Goal: Information Seeking & Learning: Learn about a topic

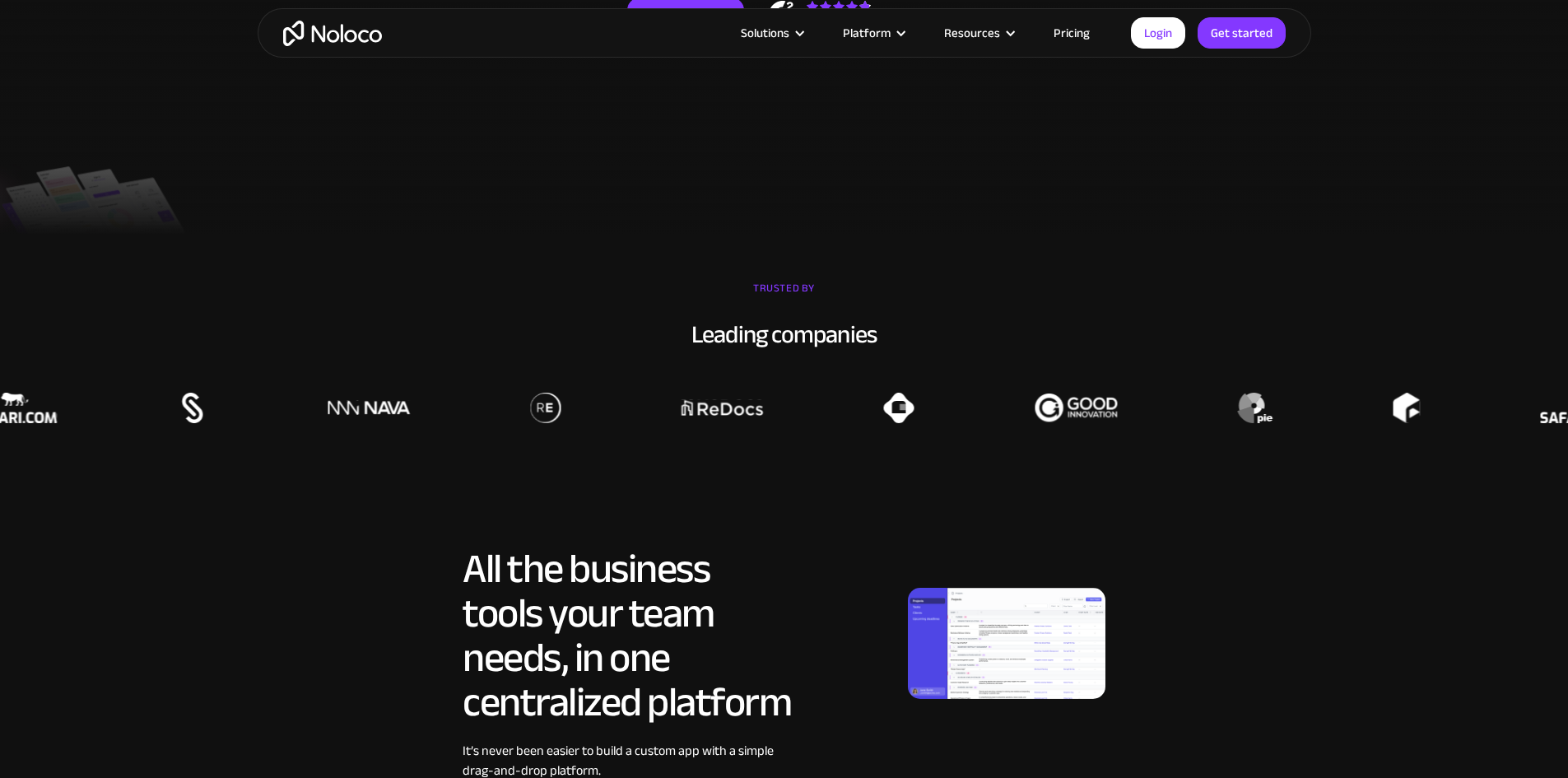
scroll to position [329, 0]
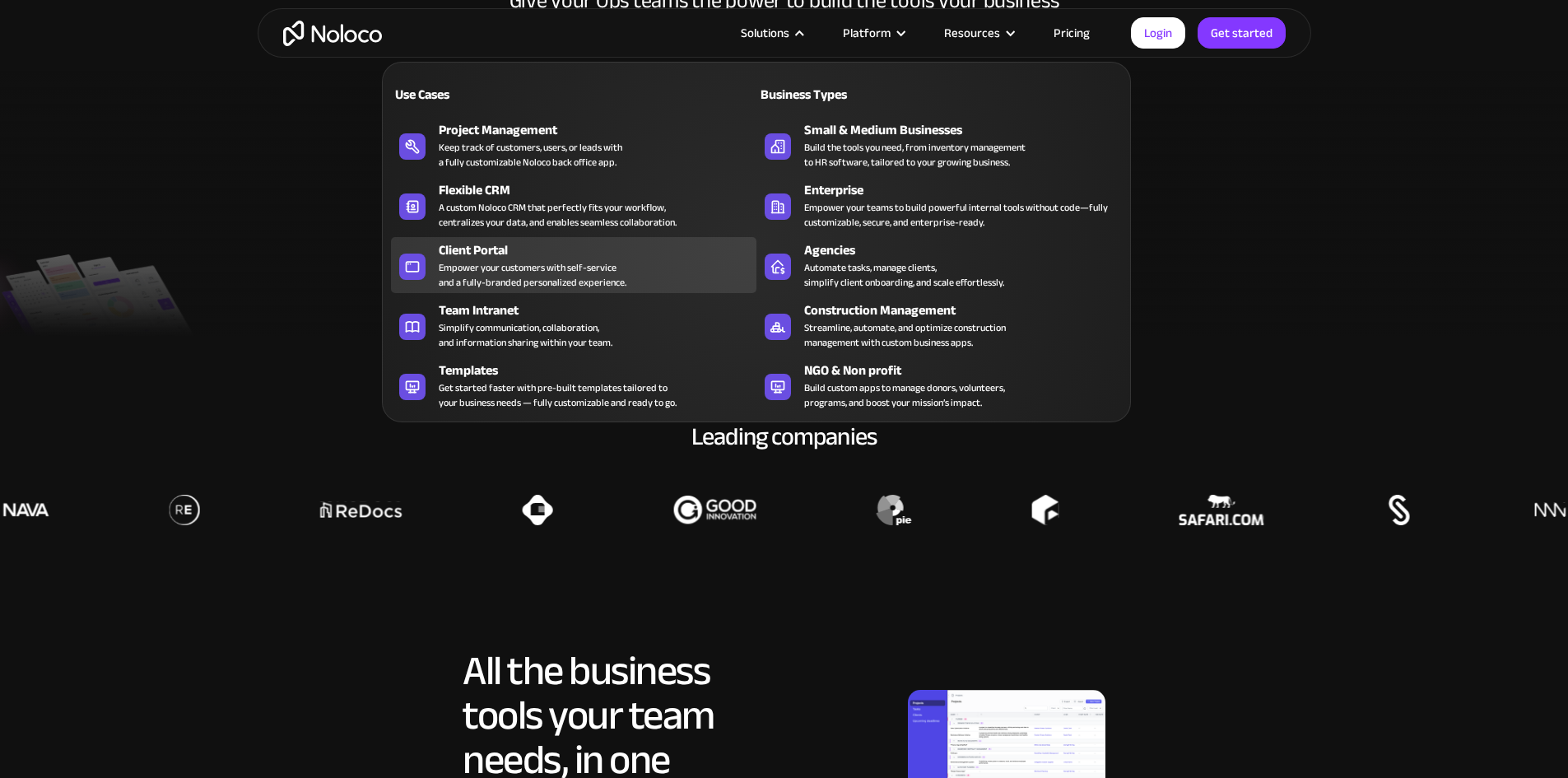
click at [642, 260] on div "Client Portal" at bounding box center [601, 250] width 325 height 20
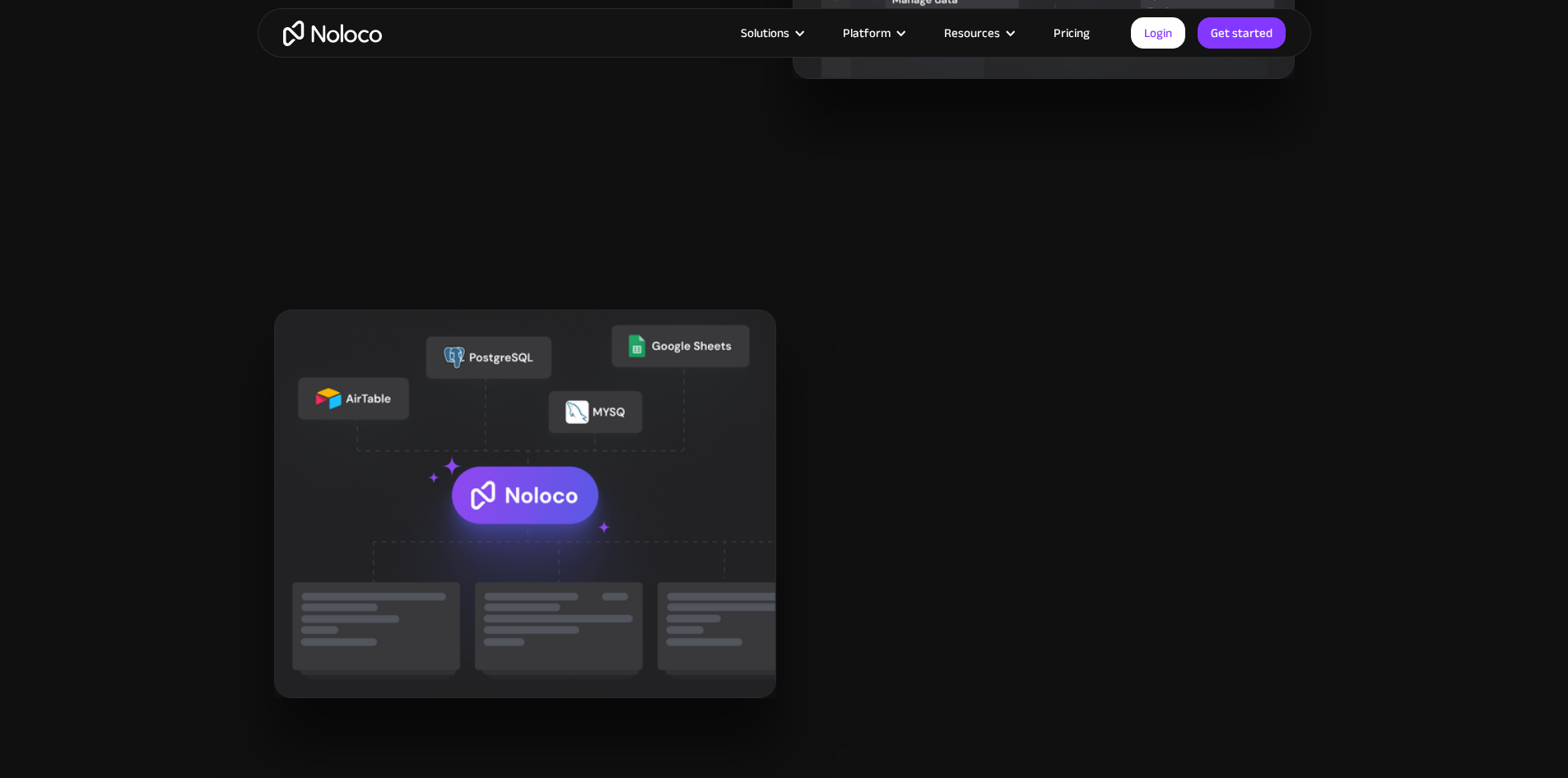
scroll to position [1784, 0]
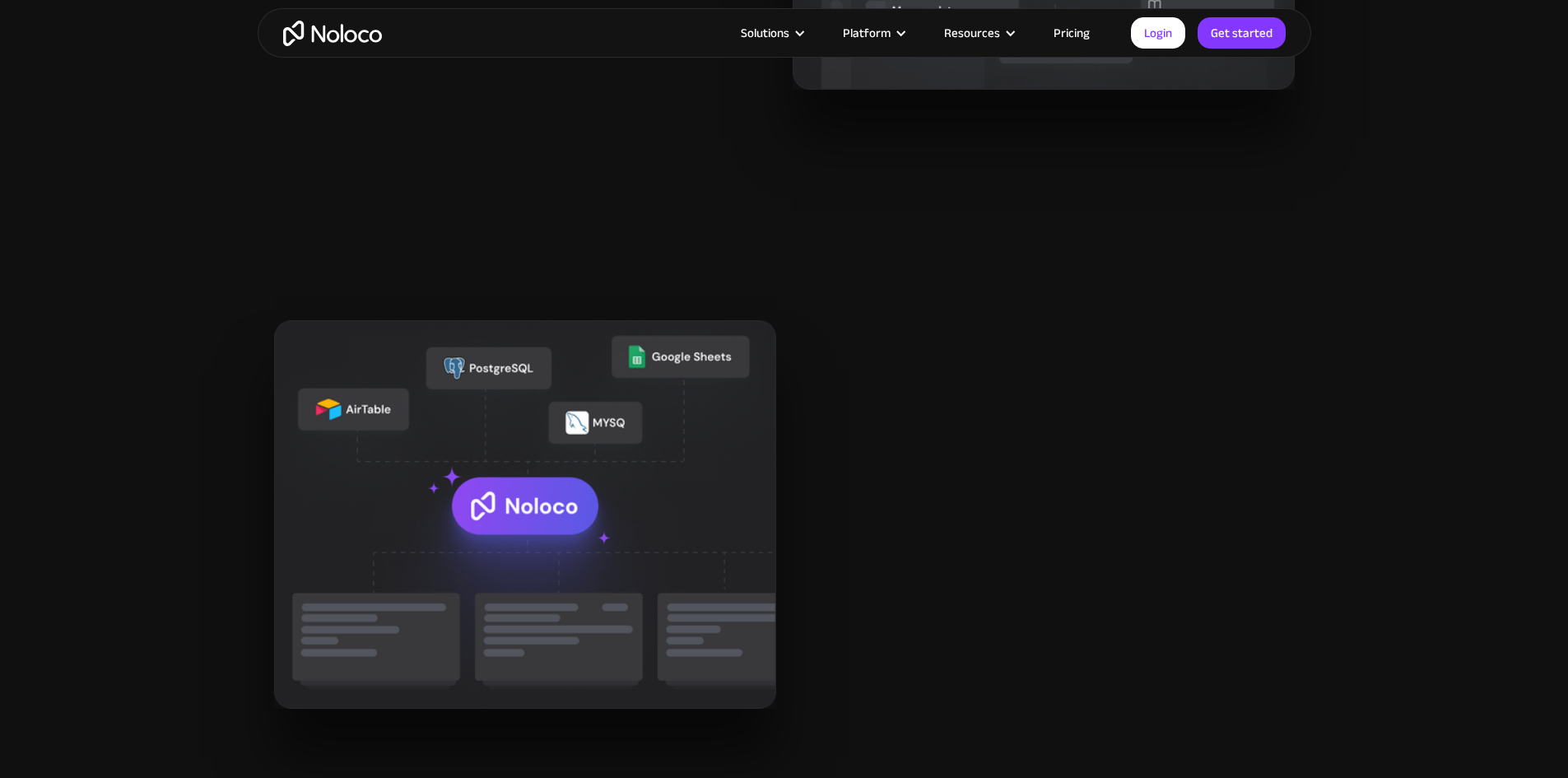
click at [1084, 35] on link "Pricing" at bounding box center [1072, 33] width 78 height 22
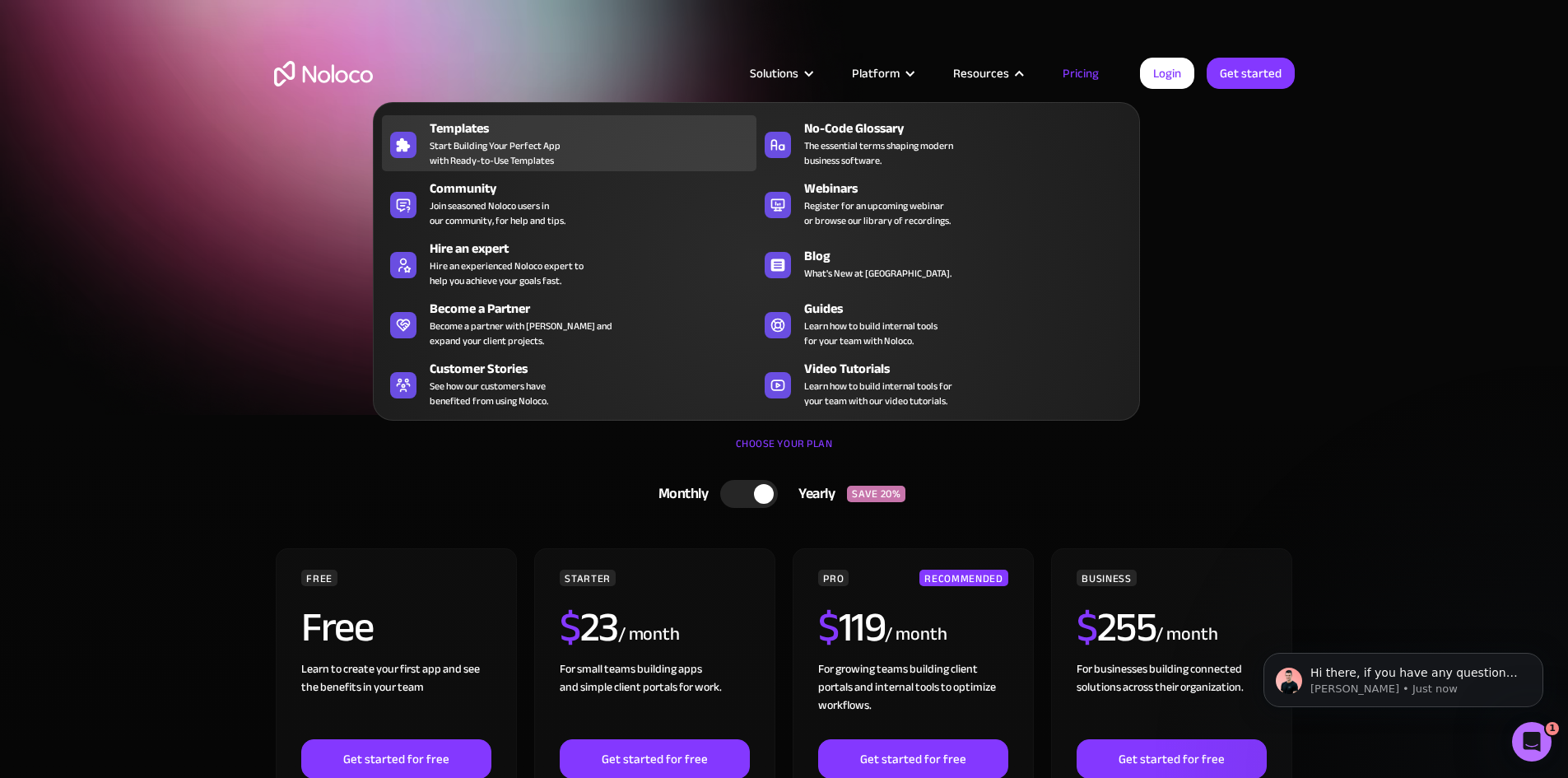
click at [575, 164] on div "Templates Start Building Your Perfect App with Ready-to-Use Templates" at bounding box center [589, 143] width 319 height 50
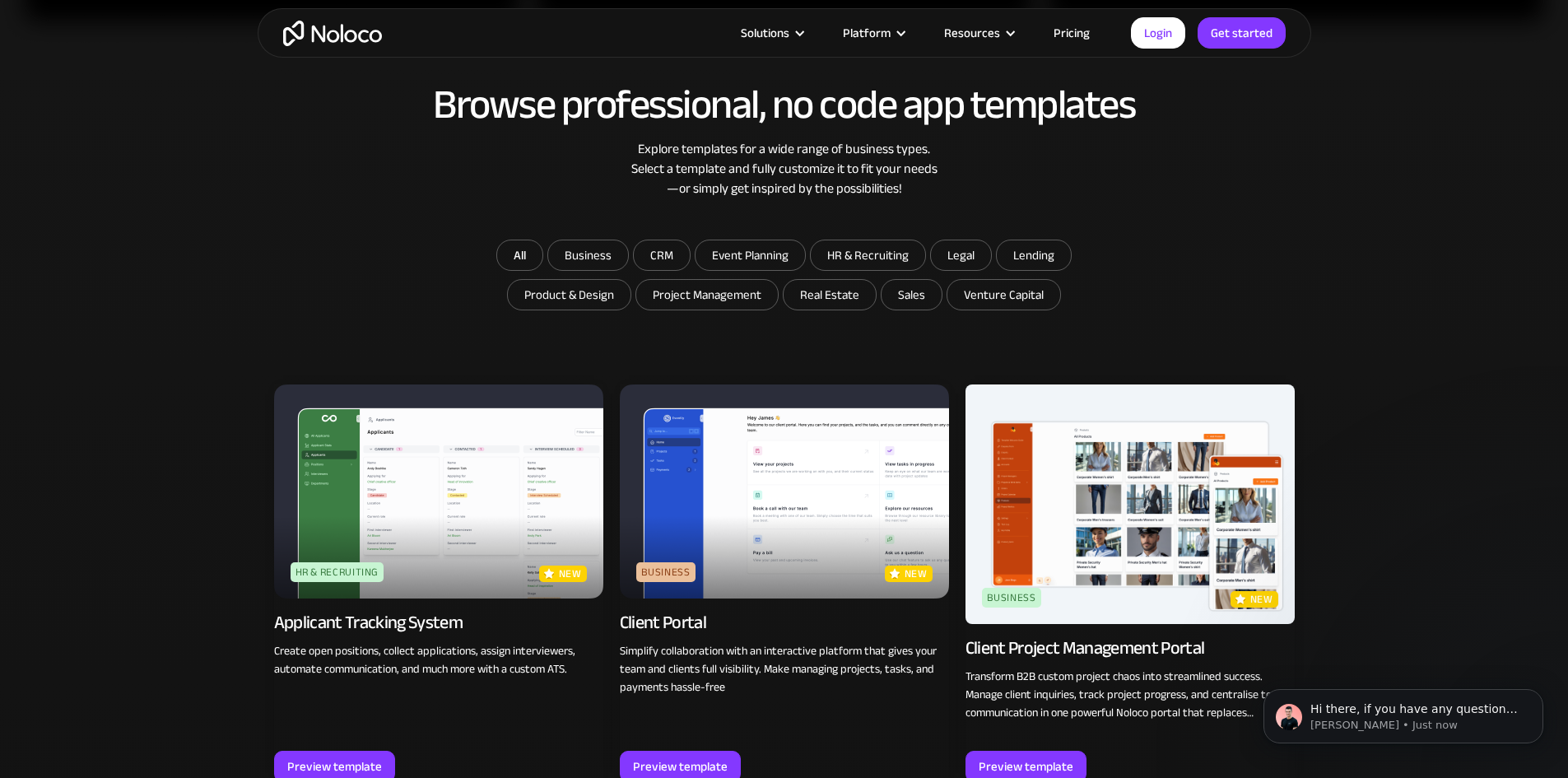
scroll to position [878, 0]
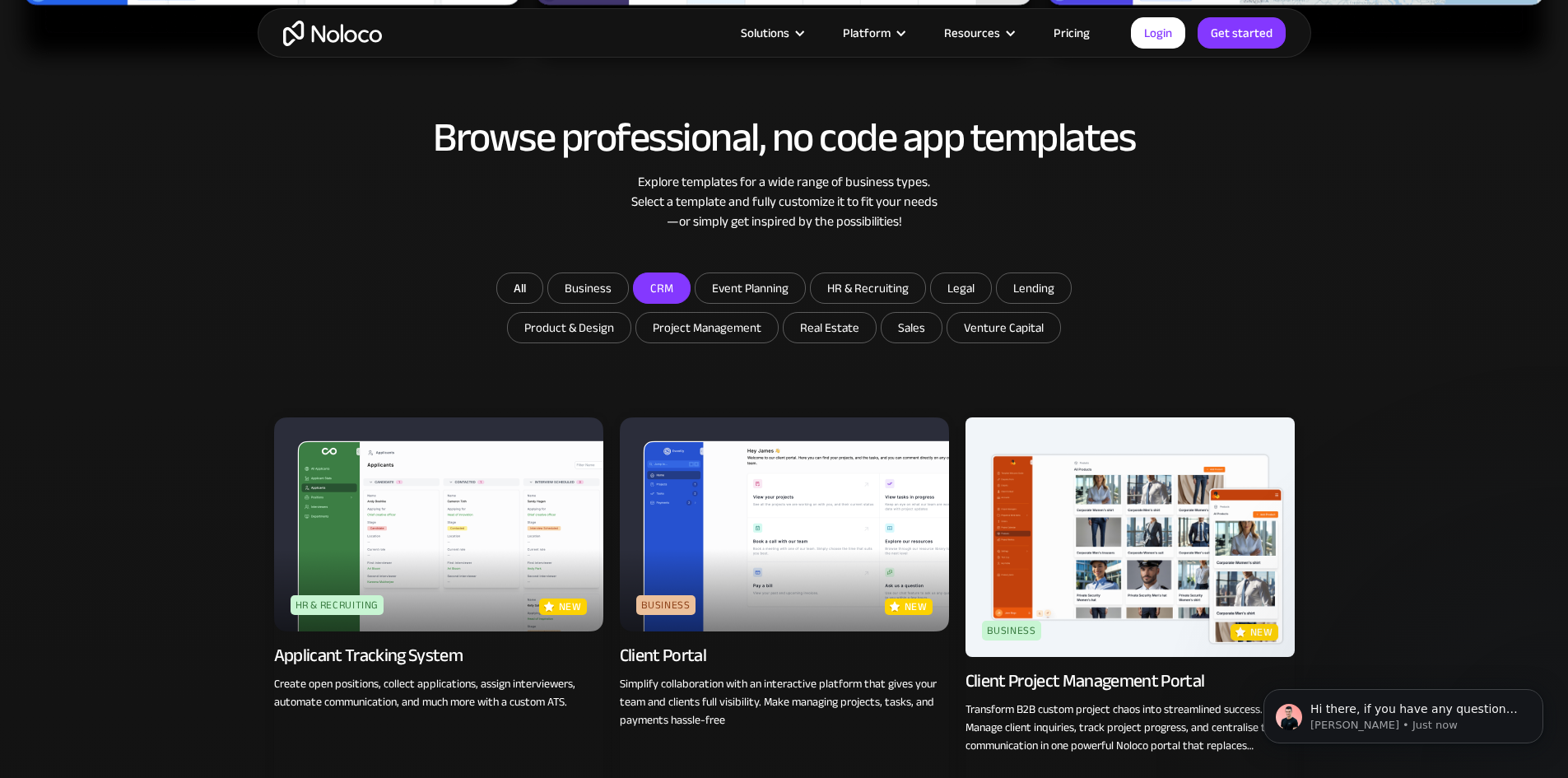
click at [673, 288] on input "CRM" at bounding box center [662, 288] width 56 height 30
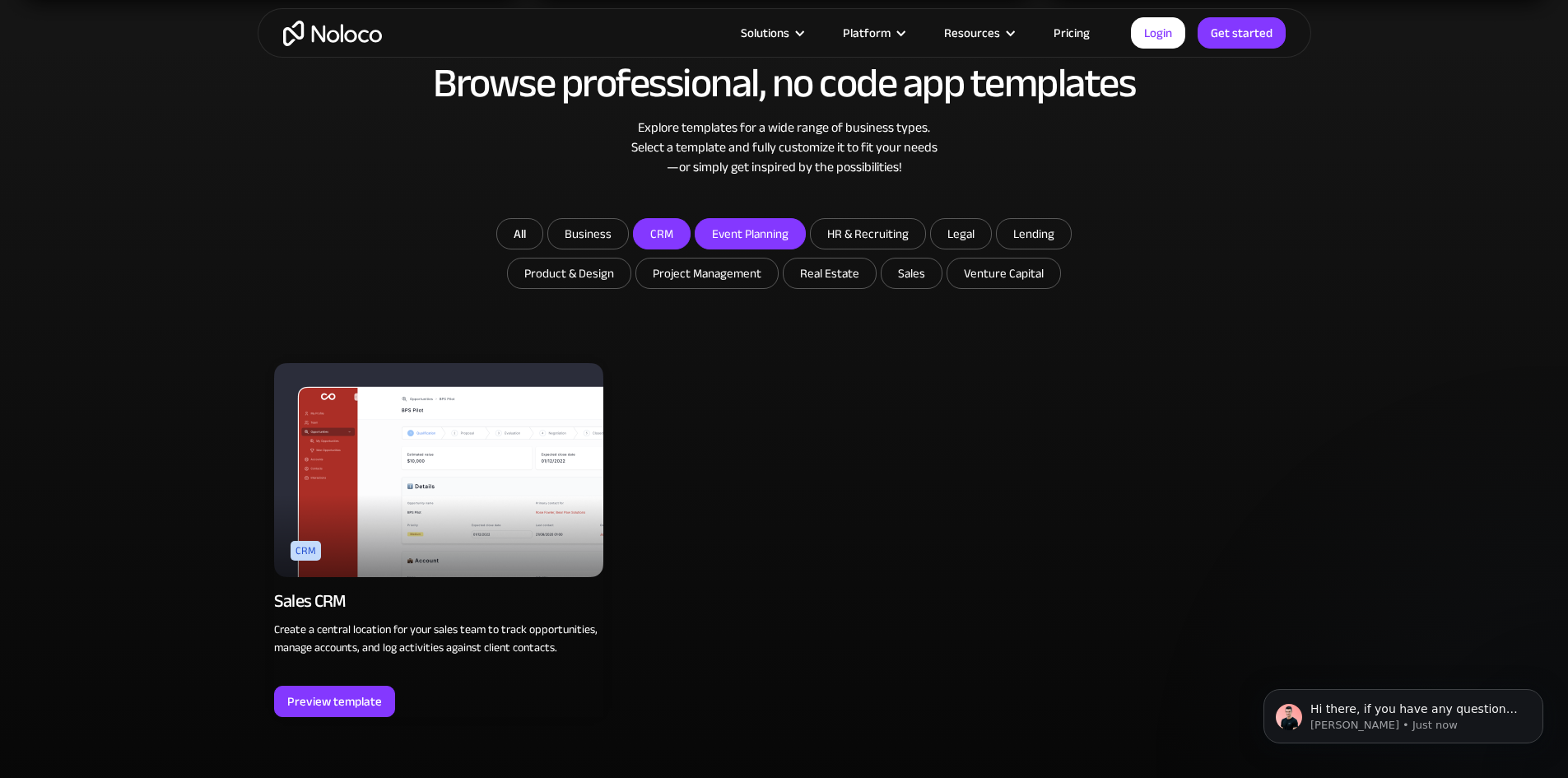
scroll to position [961, 0]
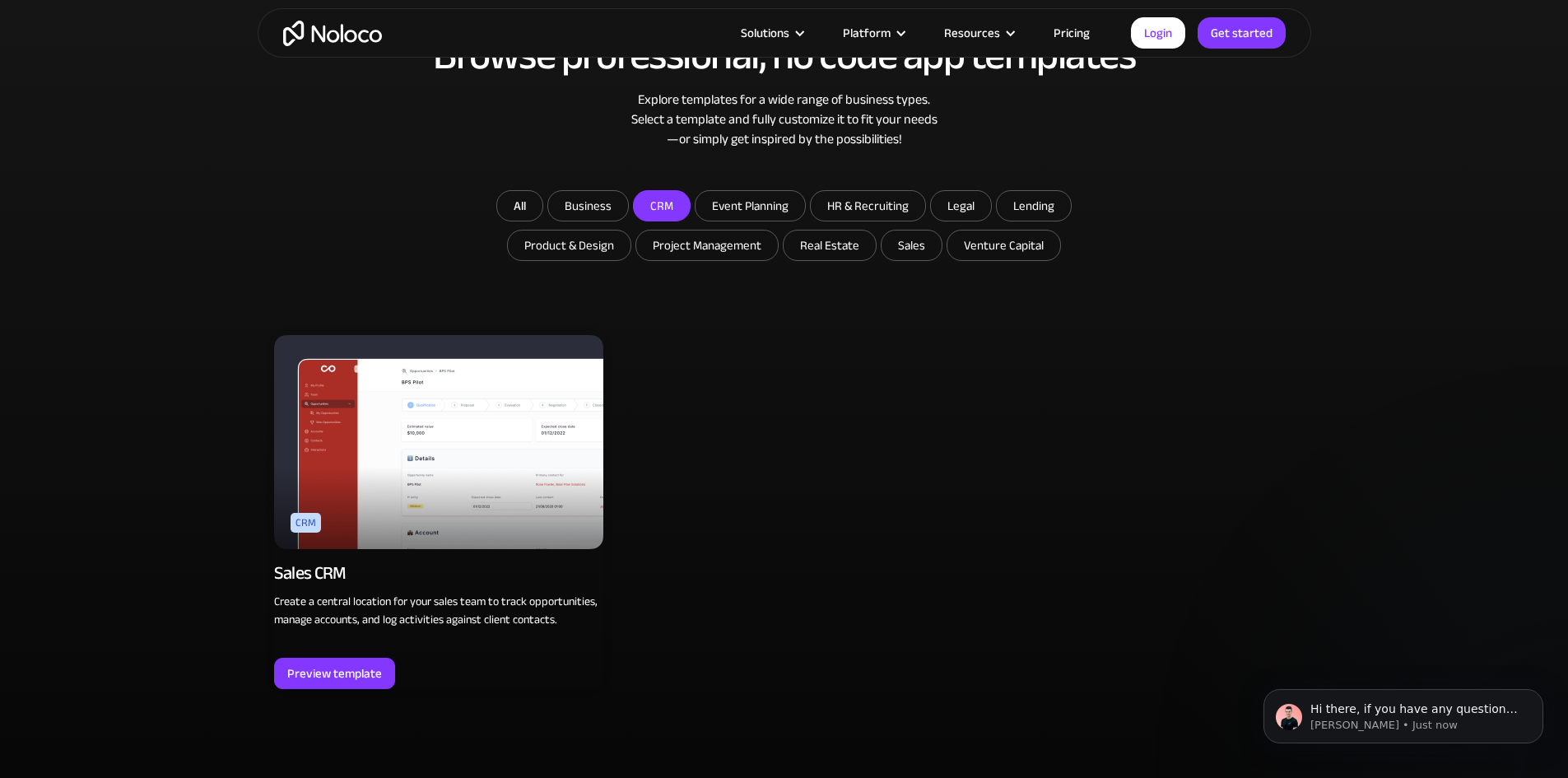
click at [680, 208] on input "CRM" at bounding box center [662, 206] width 56 height 30
checkbox input "false"
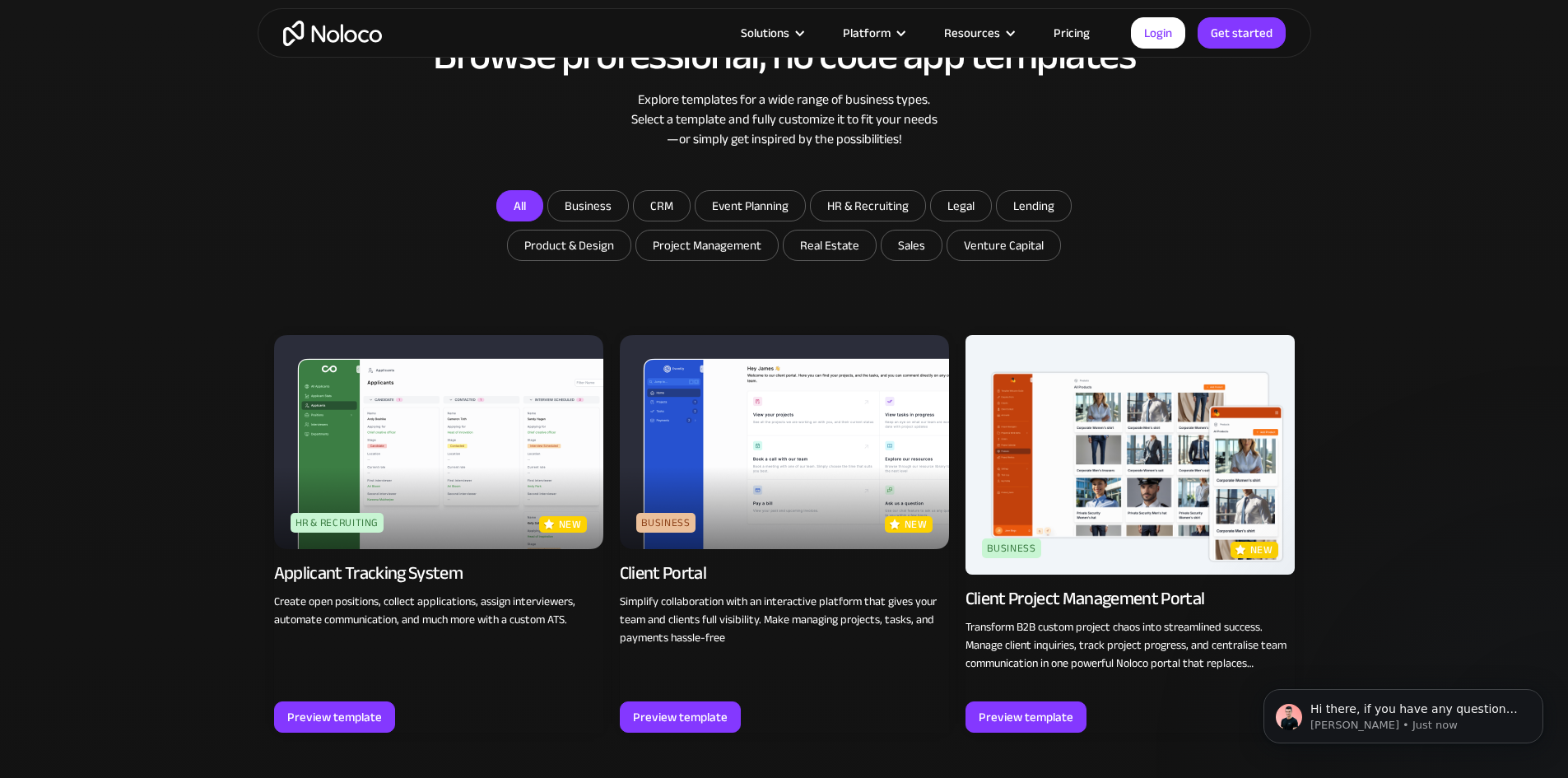
click at [524, 207] on link "All" at bounding box center [520, 205] width 47 height 31
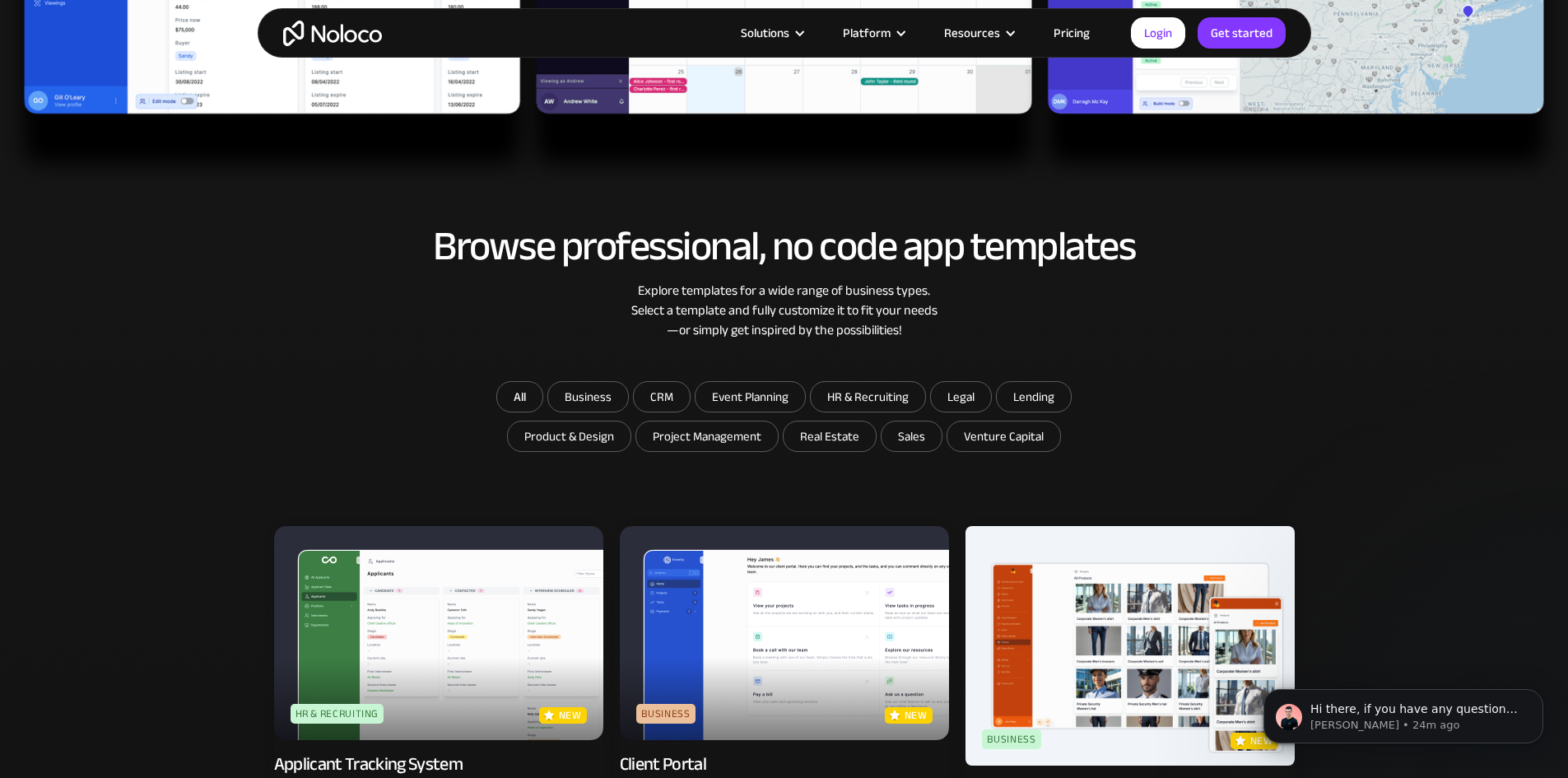
scroll to position [769, 0]
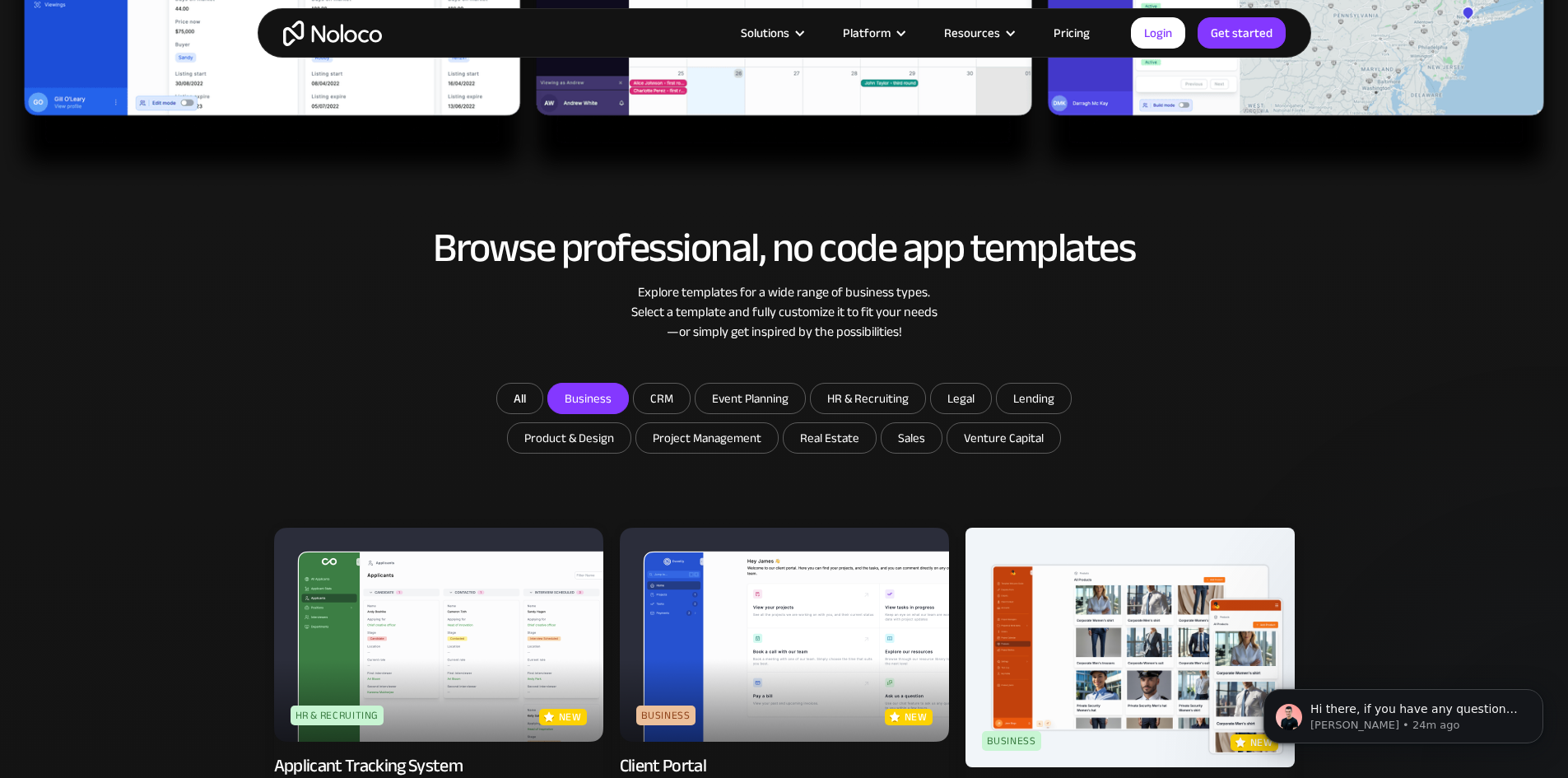
click at [610, 404] on input "Business" at bounding box center [587, 398] width 79 height 30
checkbox input "true"
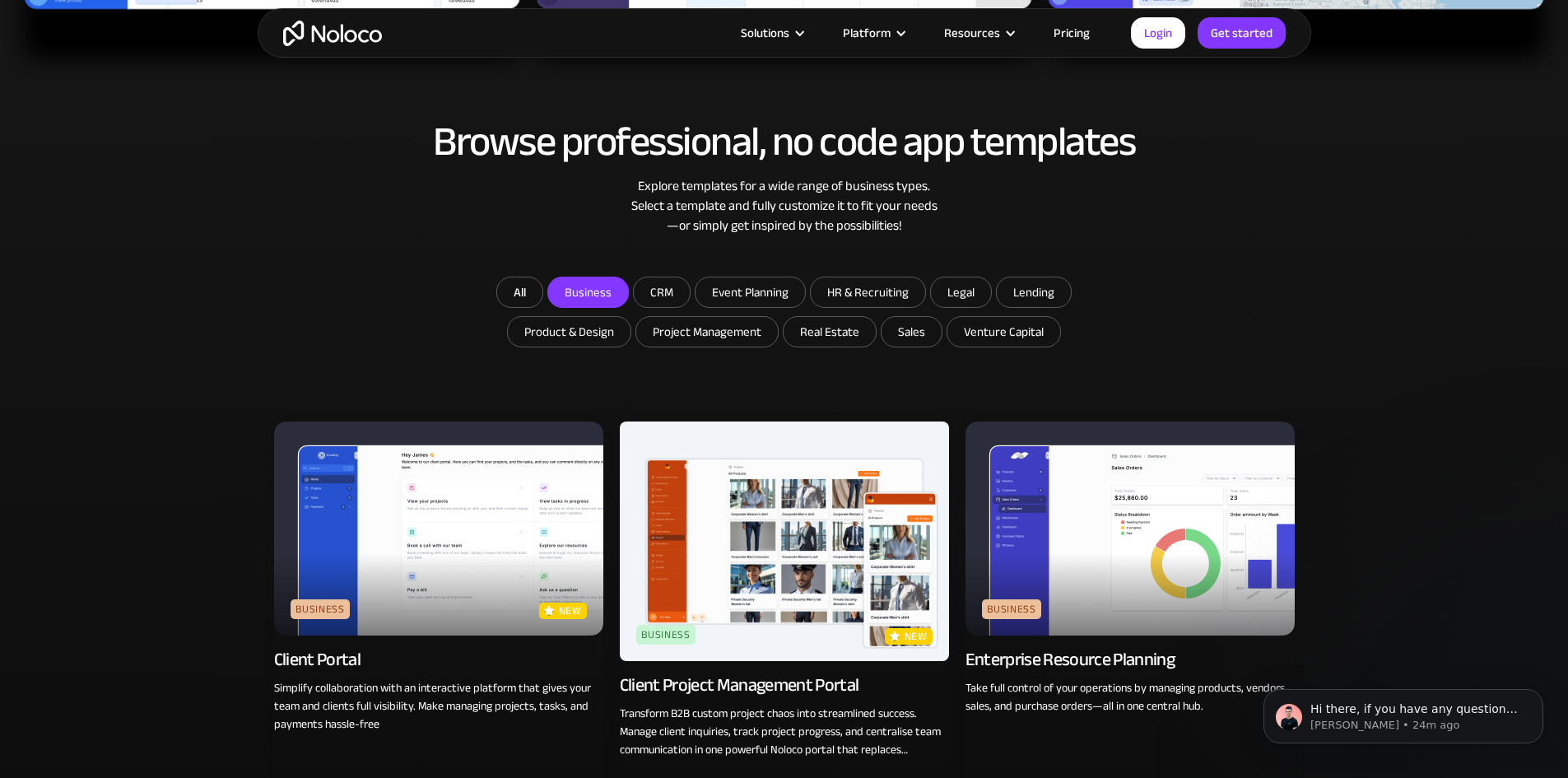
scroll to position [878, 0]
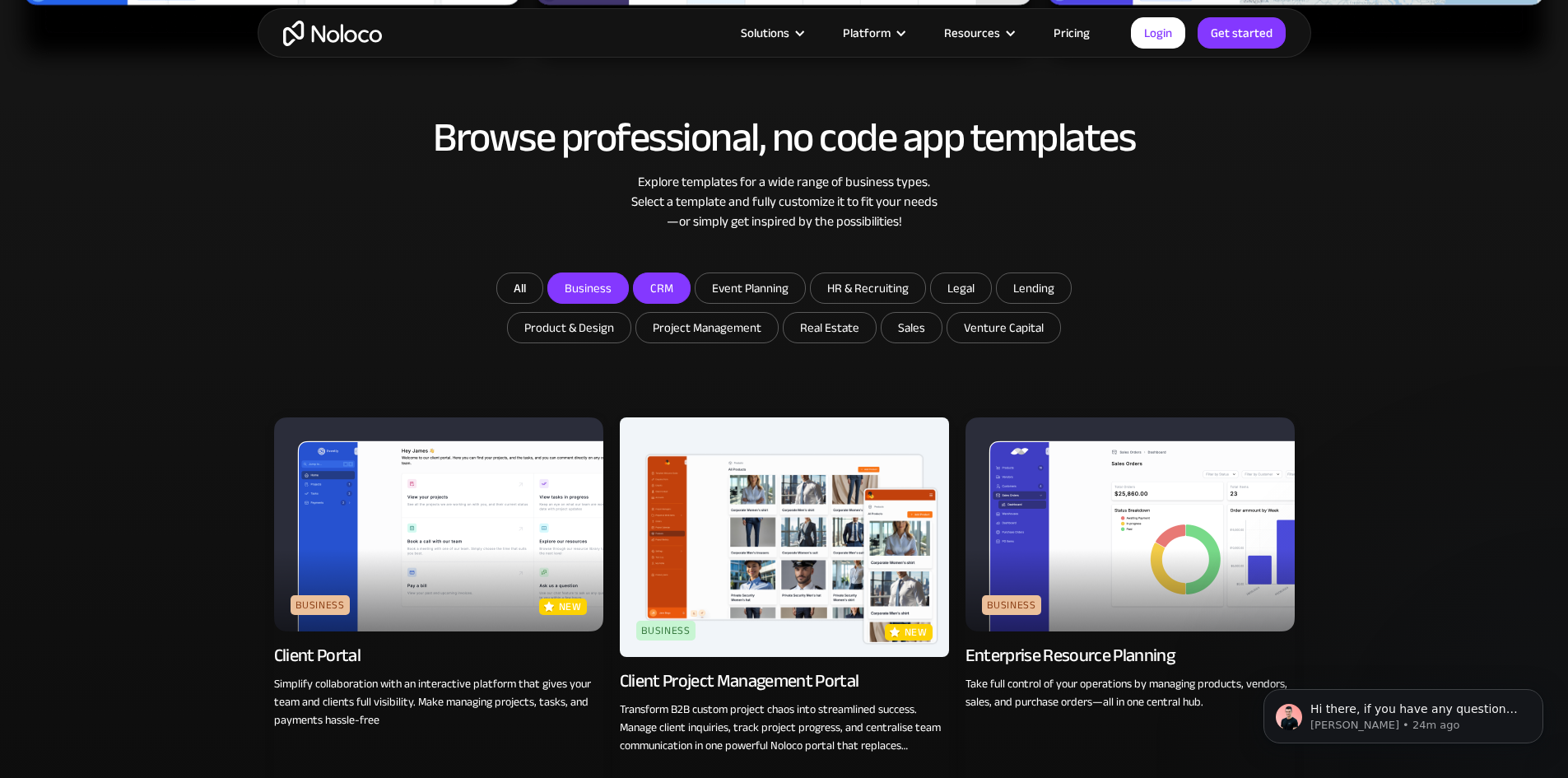
click at [679, 293] on input "CRM" at bounding box center [662, 288] width 56 height 30
checkbox input "true"
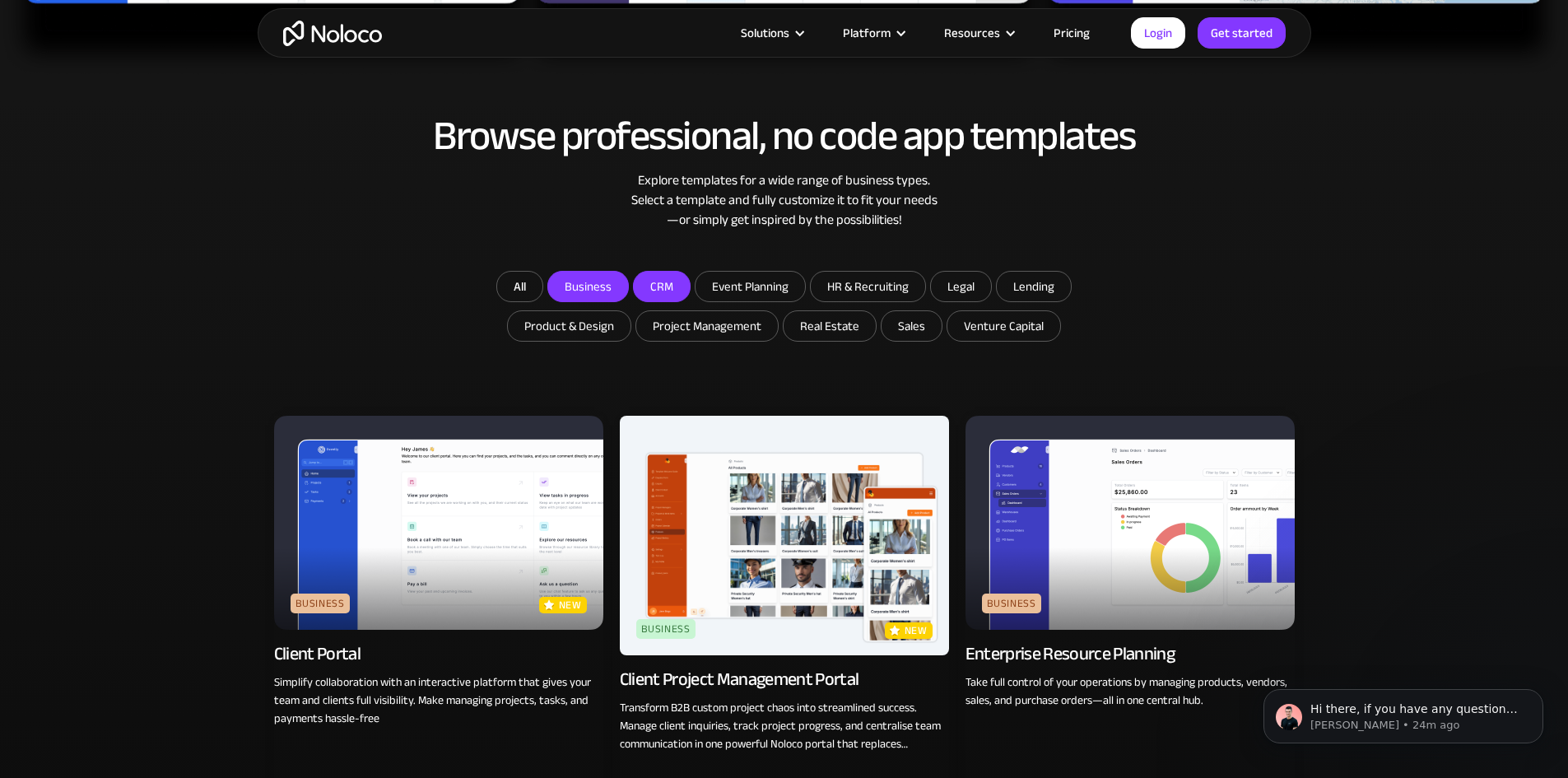
scroll to position [906, 0]
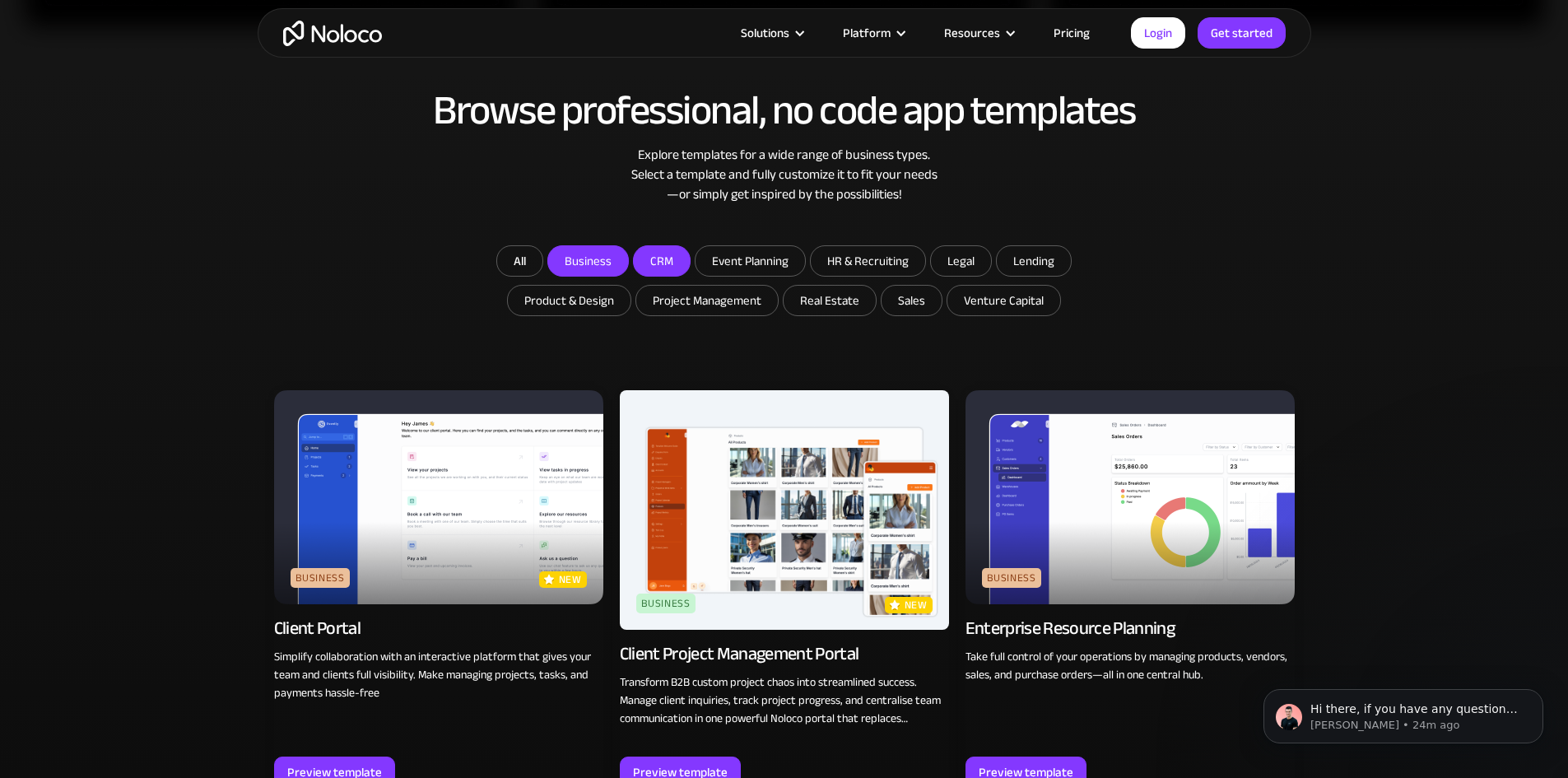
click at [614, 257] on input "Business" at bounding box center [587, 261] width 79 height 30
checkbox input "false"
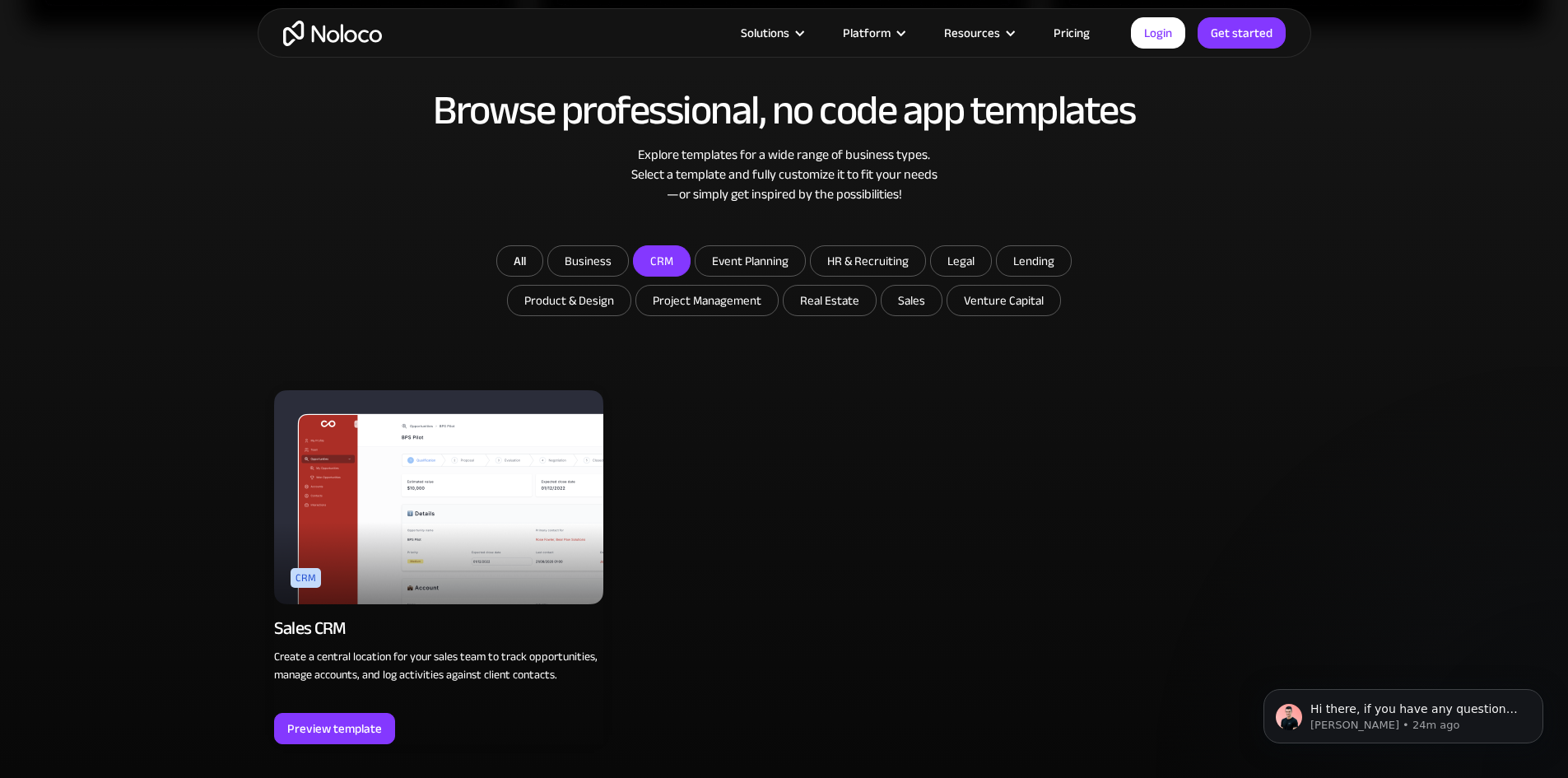
click at [663, 252] on input "CRM" at bounding box center [662, 261] width 56 height 30
checkbox input "false"
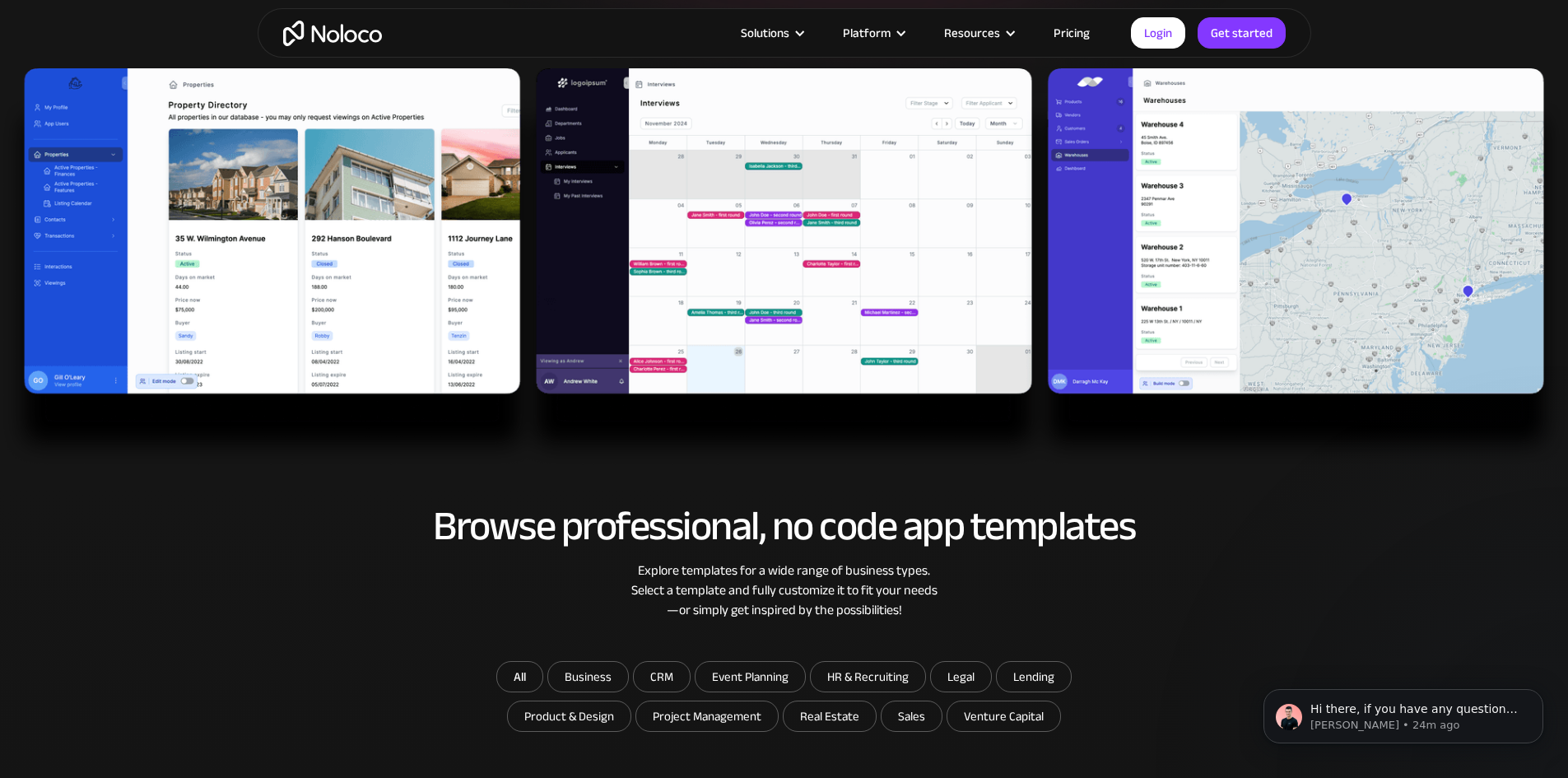
scroll to position [384, 0]
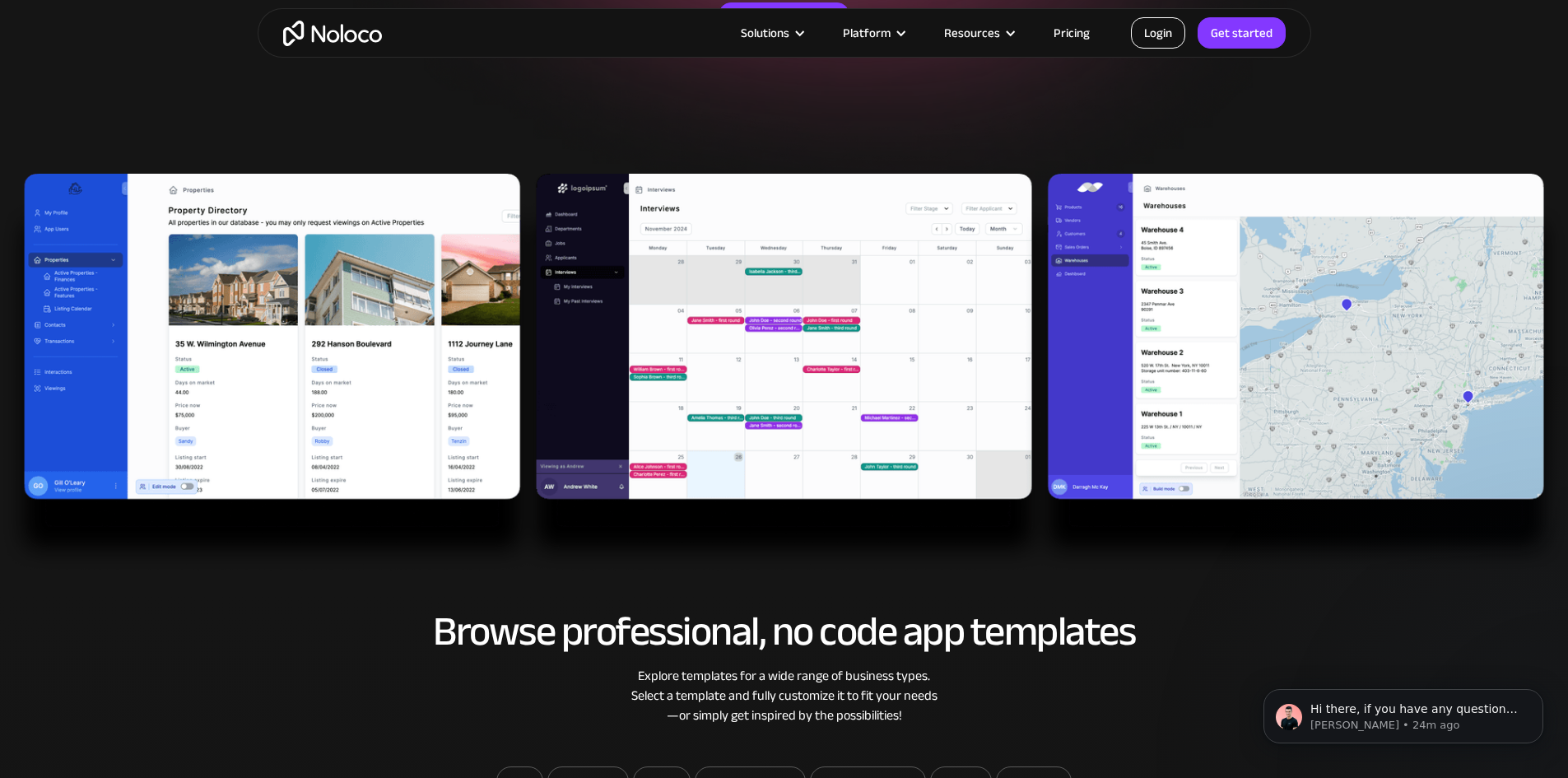
click at [1154, 30] on link "Login" at bounding box center [1158, 32] width 54 height 31
